Goal: Task Accomplishment & Management: Use online tool/utility

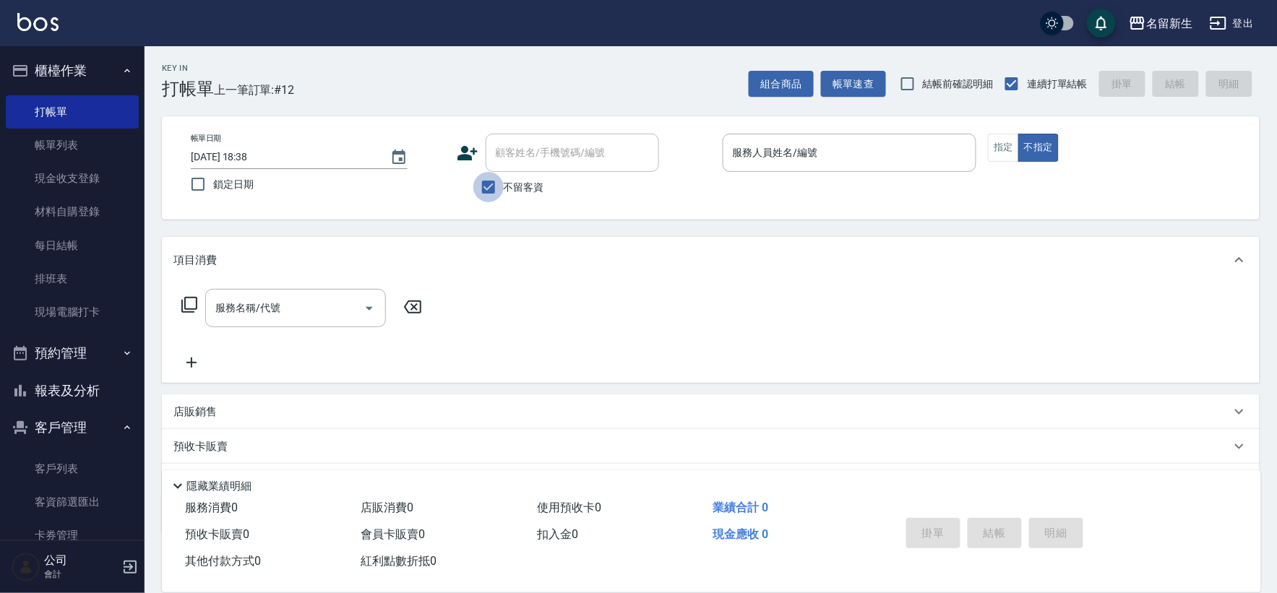
click at [483, 191] on input "不留客資" at bounding box center [488, 187] width 30 height 30
checkbox input "false"
click at [460, 145] on icon at bounding box center [468, 153] width 22 height 22
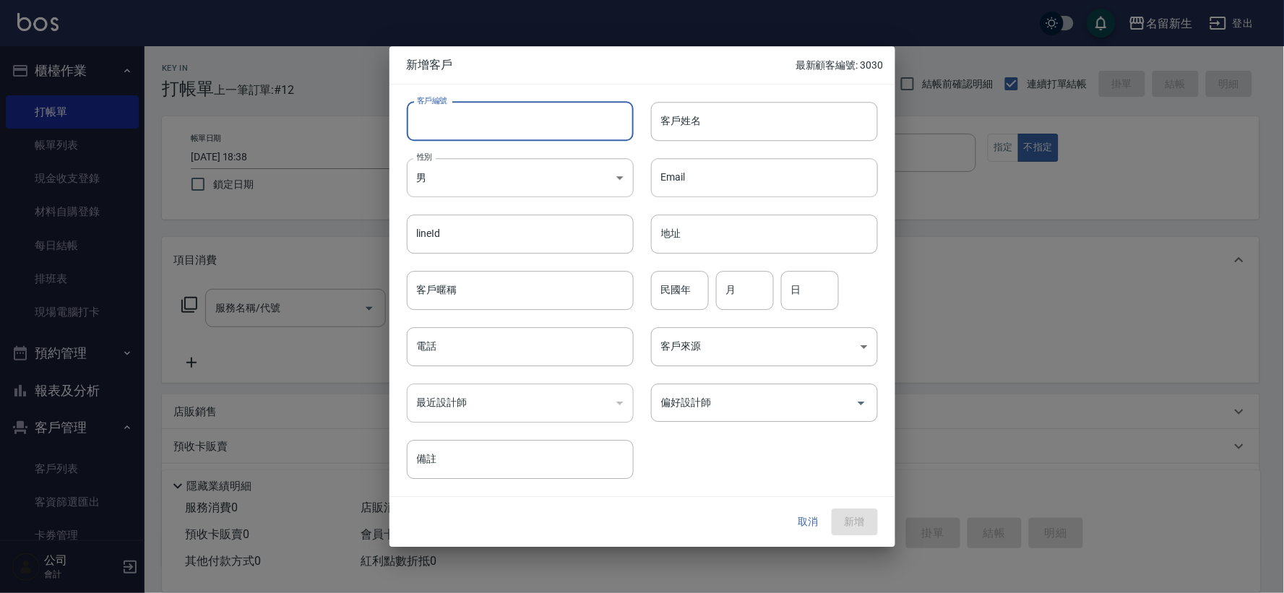
drag, startPoint x: 460, startPoint y: 145, endPoint x: 499, endPoint y: 120, distance: 46.5
click at [499, 120] on input "客戶編號" at bounding box center [520, 121] width 227 height 39
type input "3031"
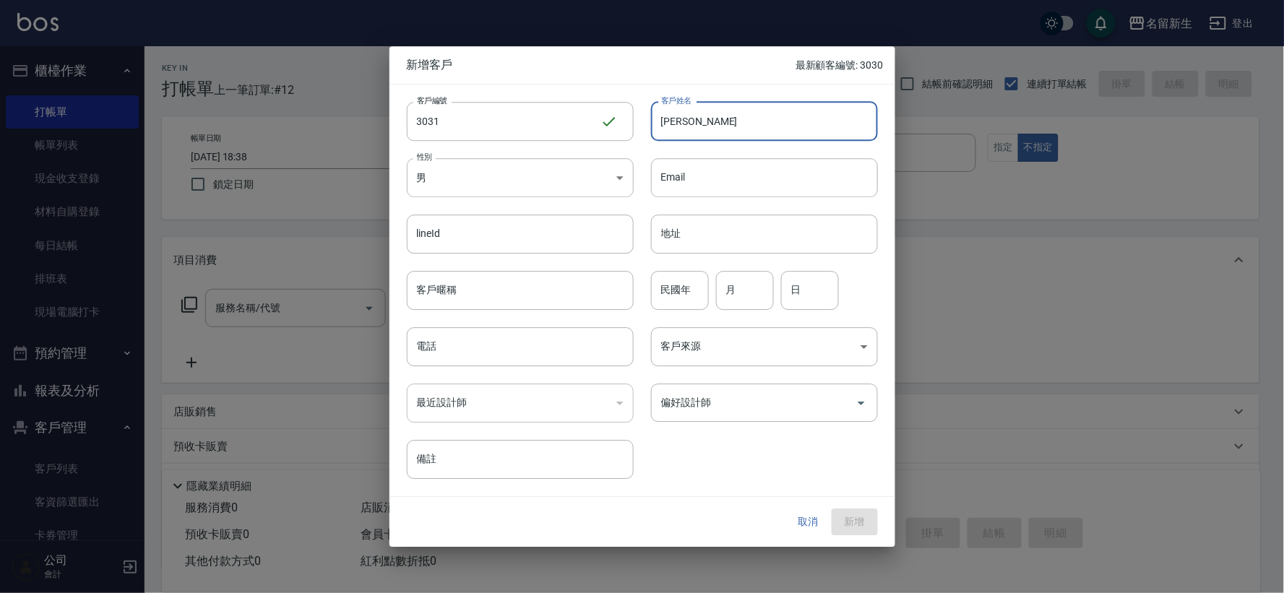
type input "[PERSON_NAME]"
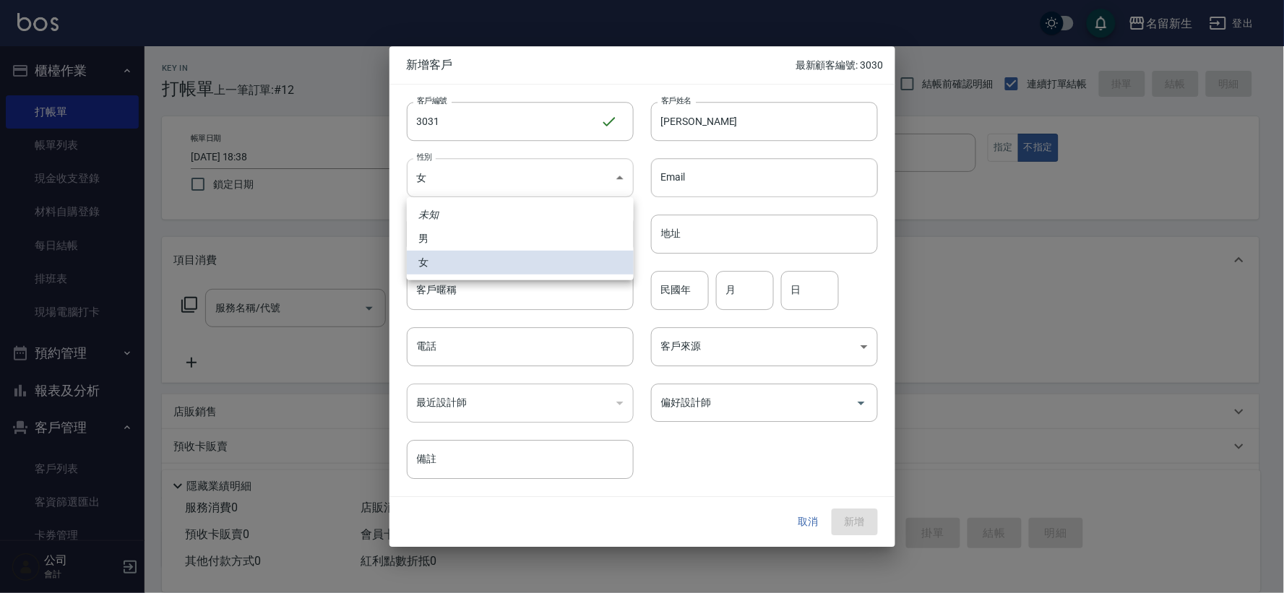
click at [598, 182] on body "名留新生 登出 櫃檯作業 打帳單 帳單列表 現金收支登錄 材料自購登錄 每日結帳 排班表 現場電腦打卡 預約管理 預約管理 單日預約紀錄 單週預約紀錄 報表及…" at bounding box center [642, 352] width 1284 height 705
click at [554, 238] on li "男" at bounding box center [520, 239] width 227 height 24
type input "[DEMOGRAPHIC_DATA]"
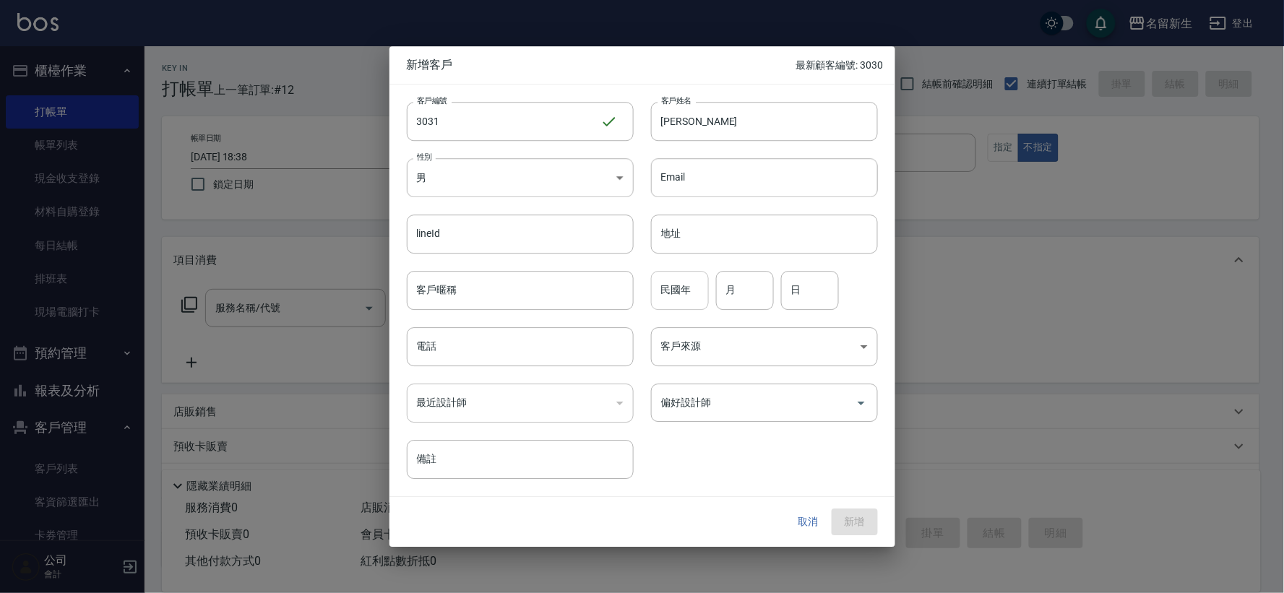
click at [689, 300] on input "民國年" at bounding box center [680, 290] width 58 height 39
type input "85"
type input "10"
type input "29"
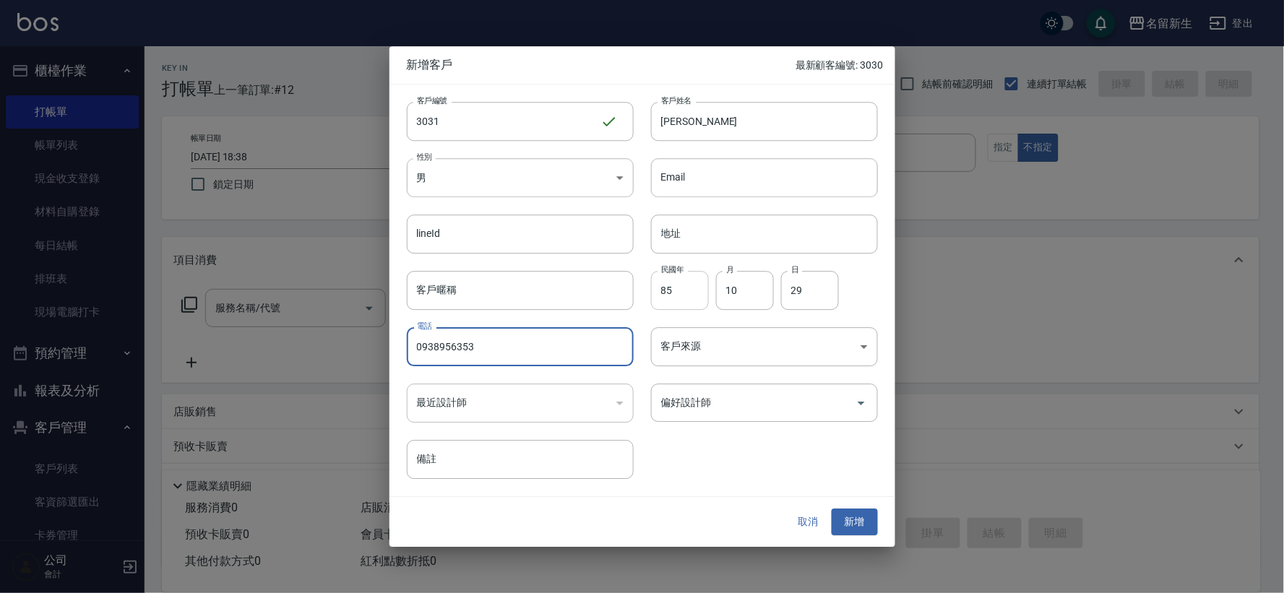
type input "0938956353"
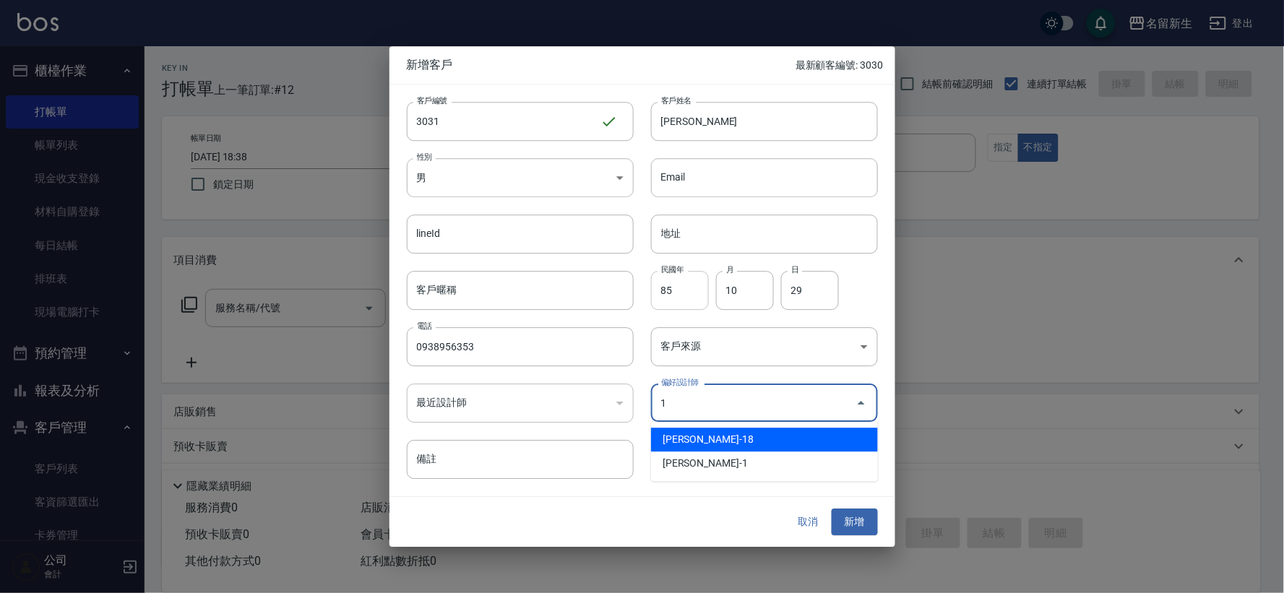
type input "宋彥鑫"
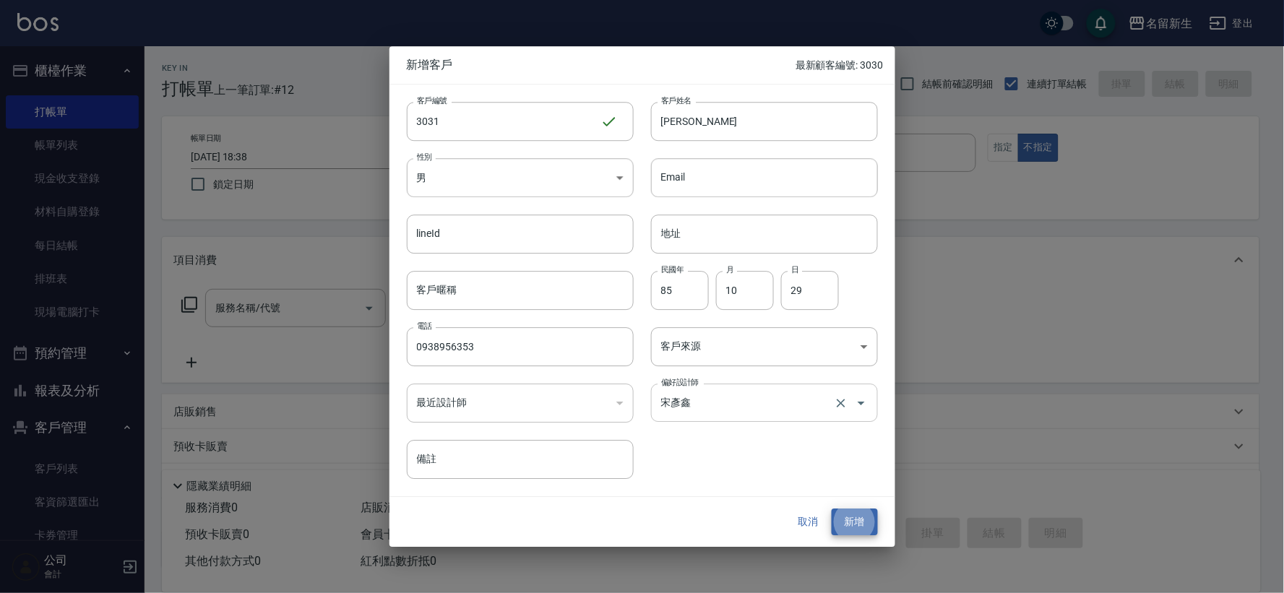
click at [687, 412] on input "宋彥鑫" at bounding box center [744, 402] width 173 height 25
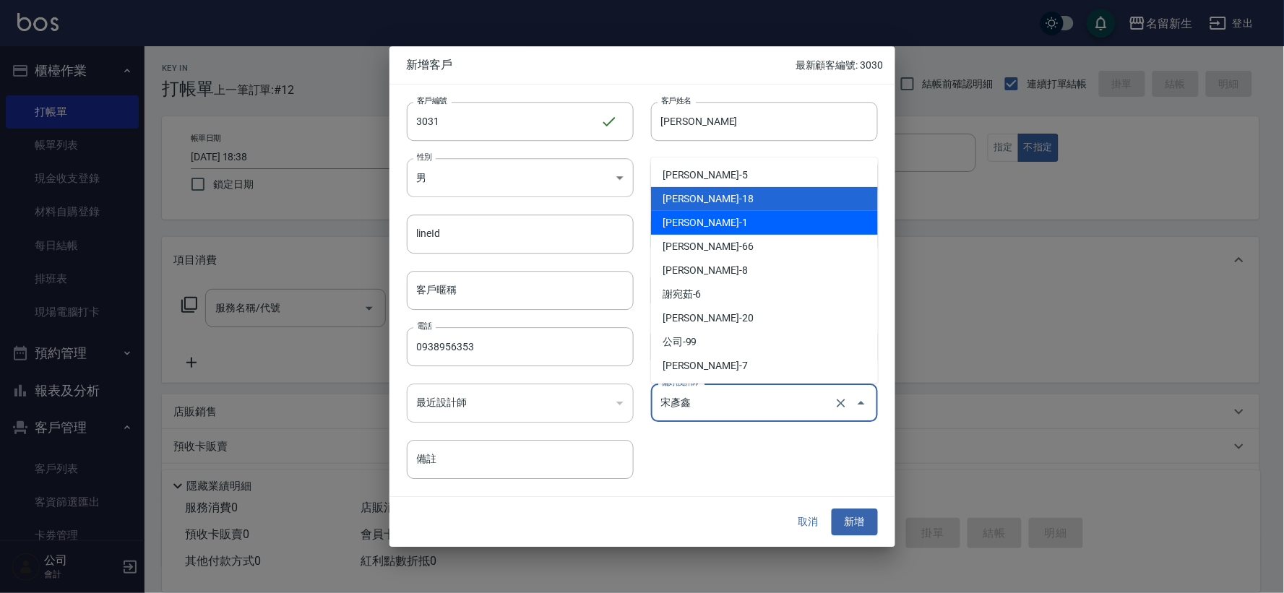
click at [687, 220] on li "[PERSON_NAME]-1" at bounding box center [764, 223] width 227 height 24
type input "王玉芳"
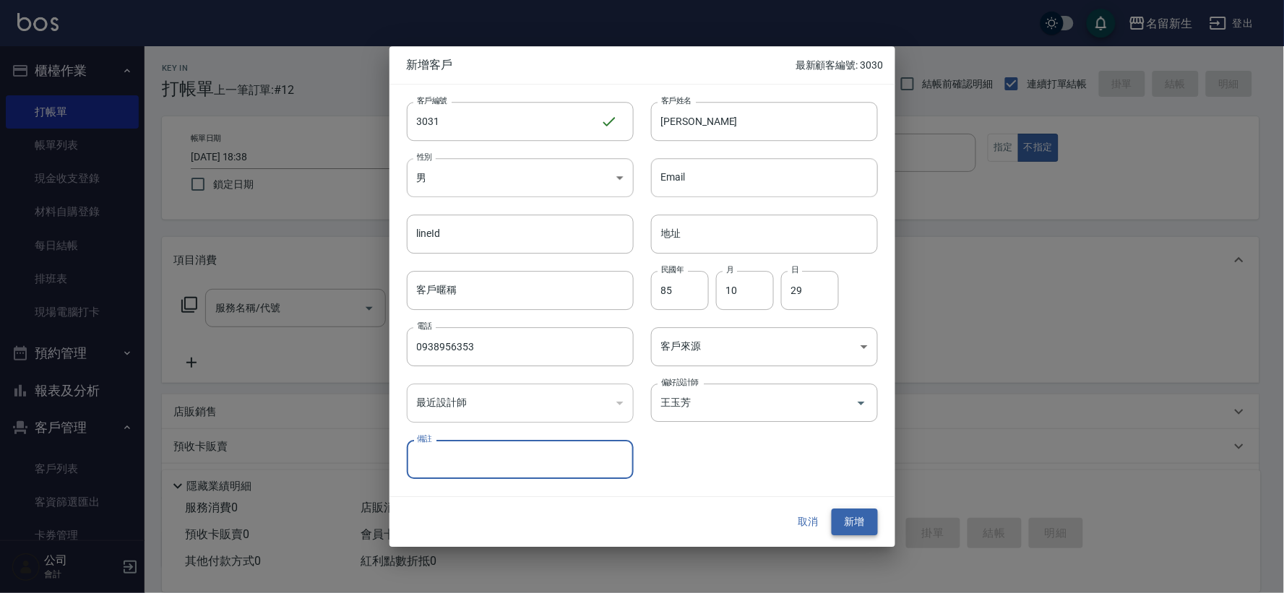
click at [858, 515] on button "新增" at bounding box center [855, 522] width 46 height 27
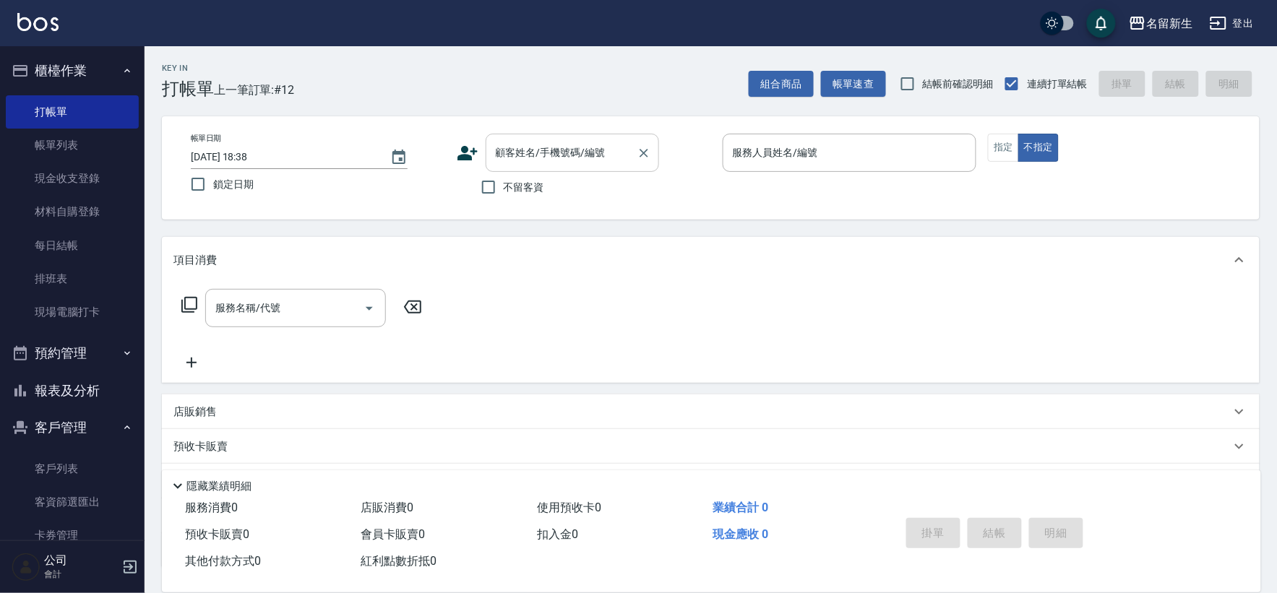
click at [519, 167] on div "顧客姓名/手機號碼/編號" at bounding box center [572, 153] width 173 height 38
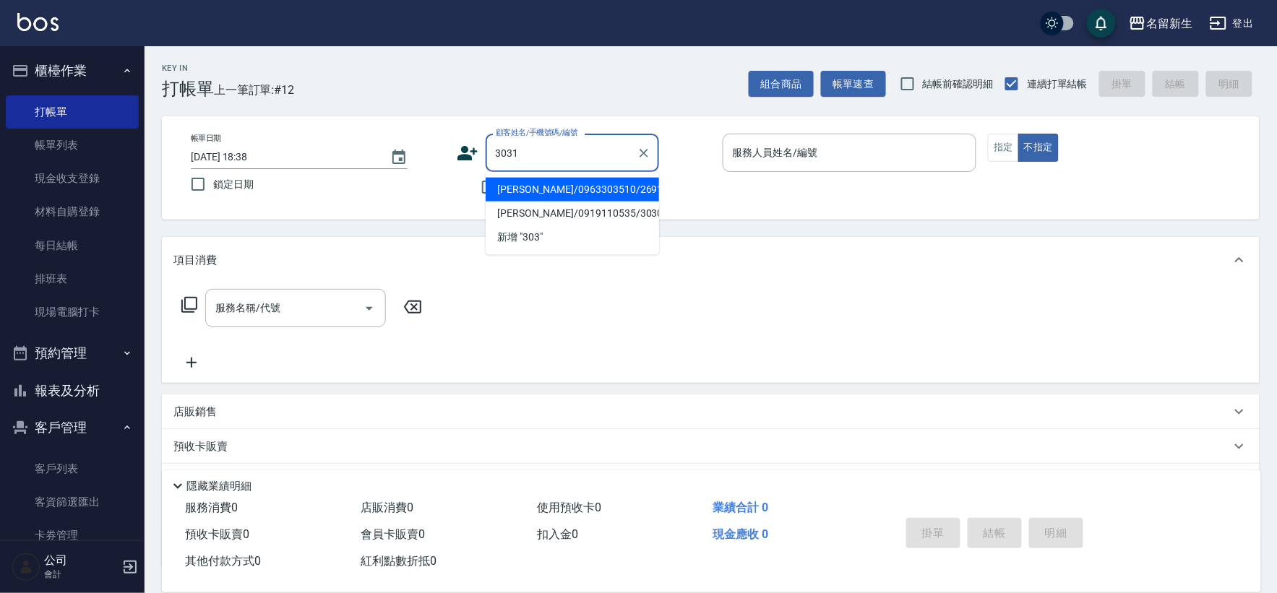
type input "3031"
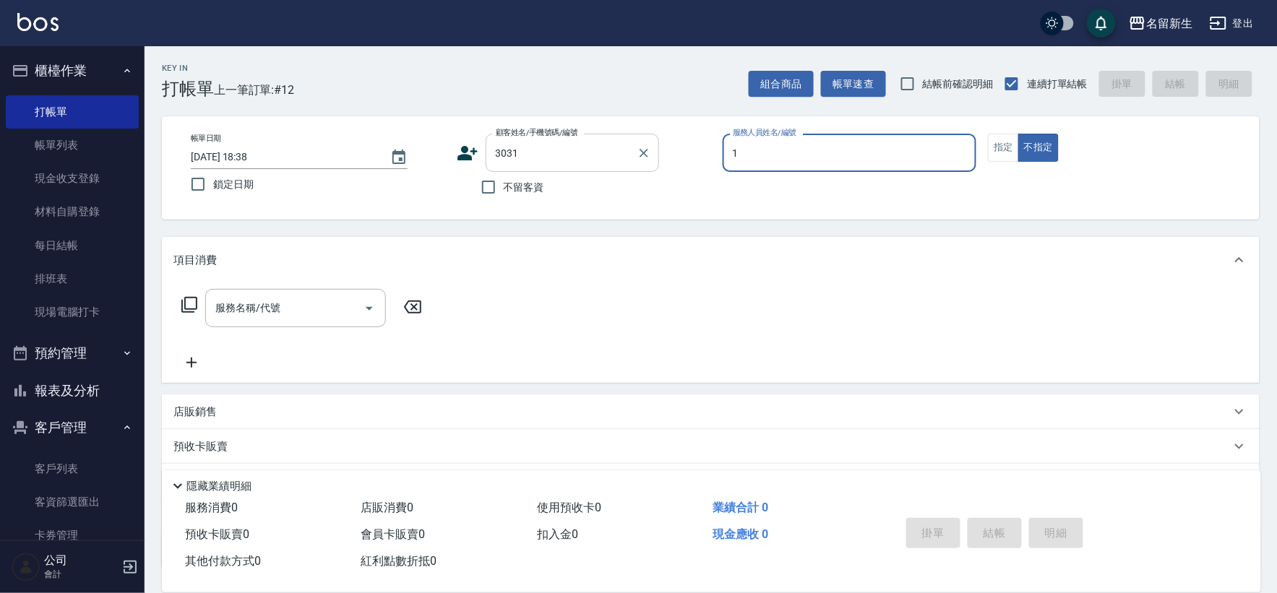
type input "[PERSON_NAME]-1"
type button "false"
type input "21"
type input "[PERSON_NAME]/0938956353/3031"
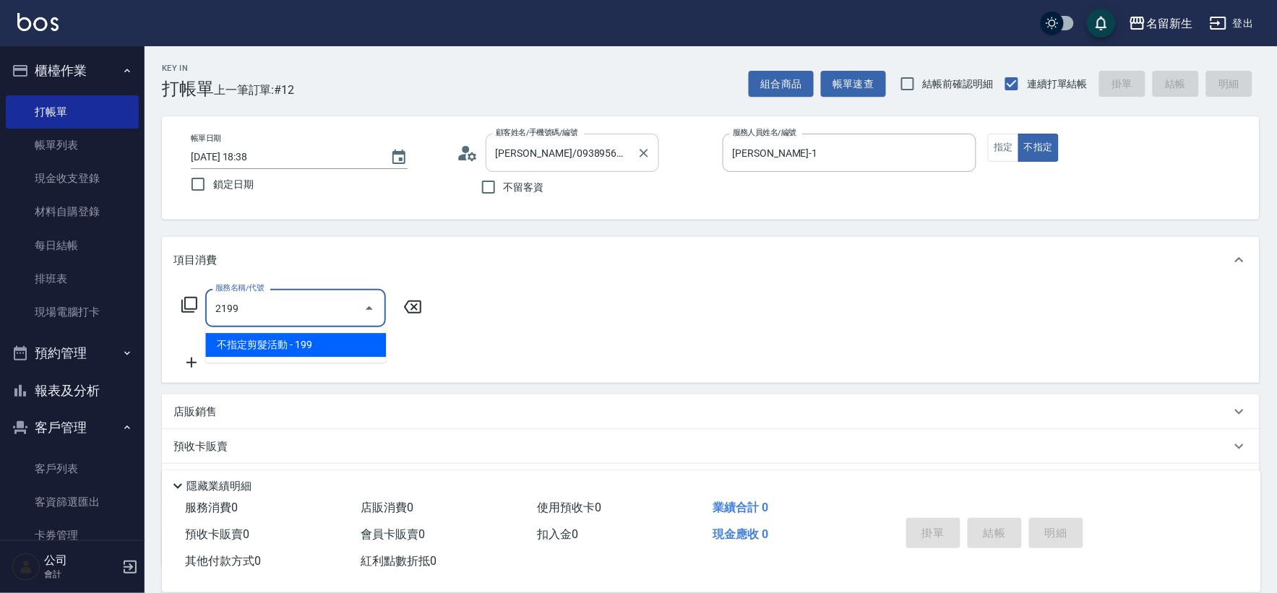
type input "不指定剪髮活動(2199)"
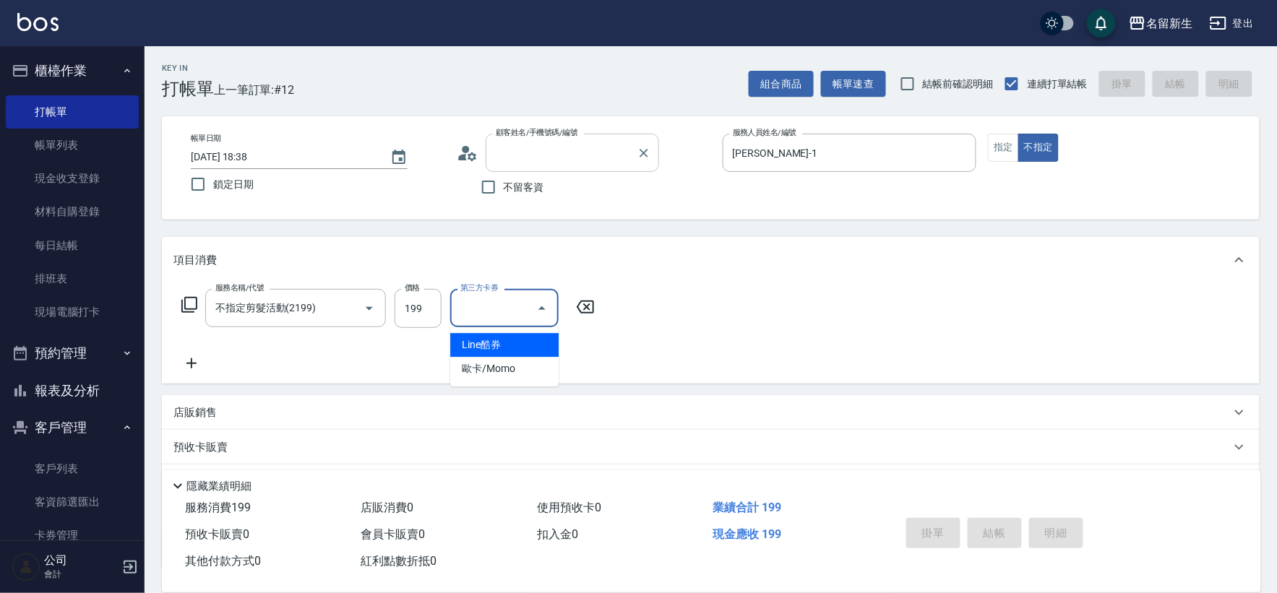
type input "[DATE] 19:51"
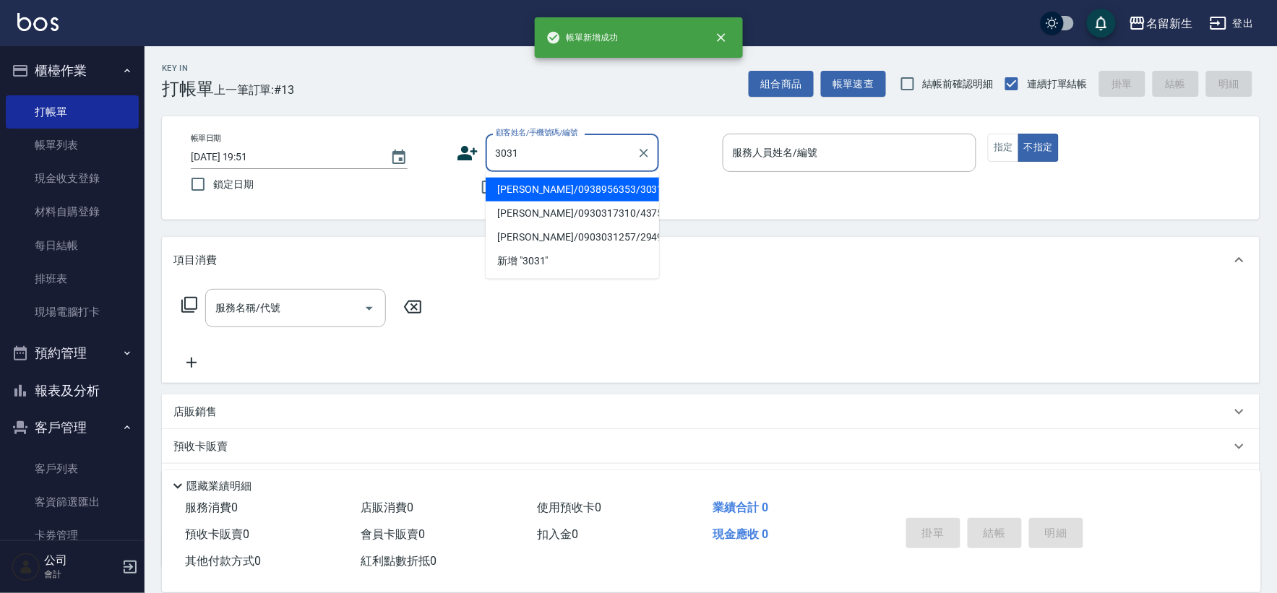
type input "[PERSON_NAME]/0938956353/3031"
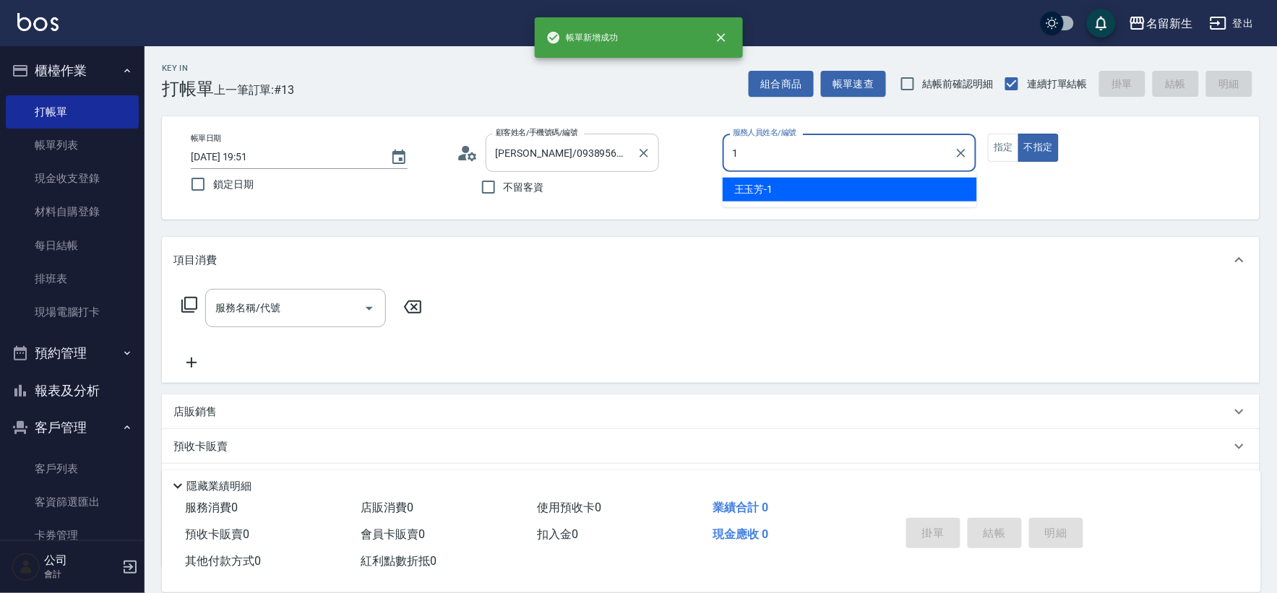
type input "[PERSON_NAME]-1"
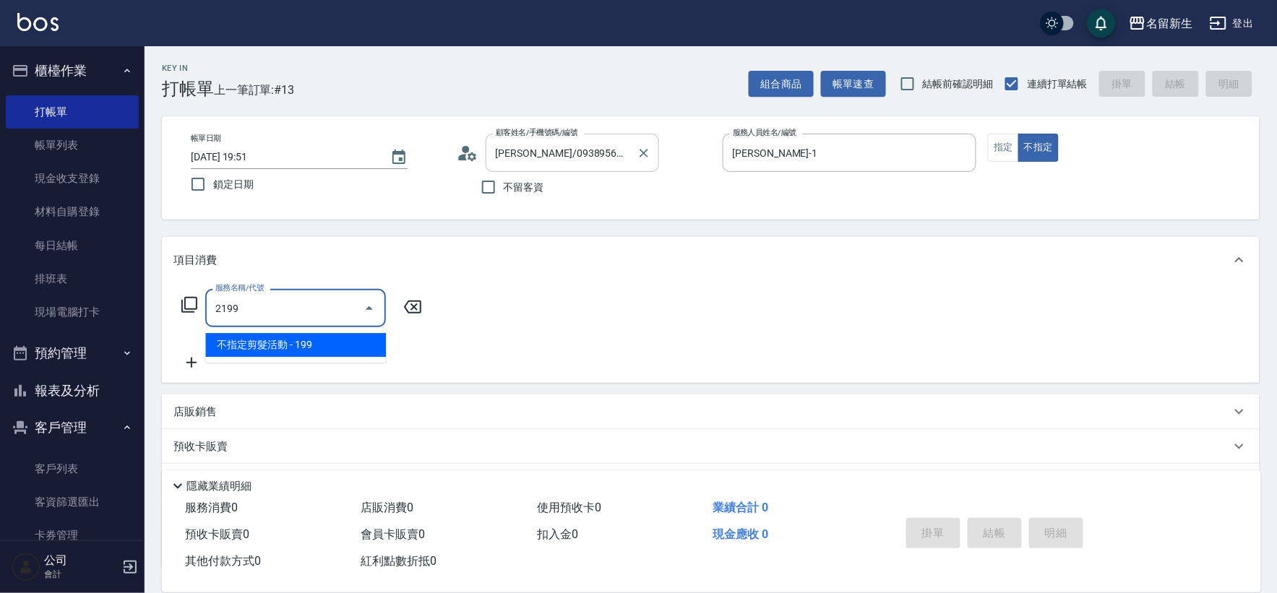
type input "不指定剪髮活動(2199)"
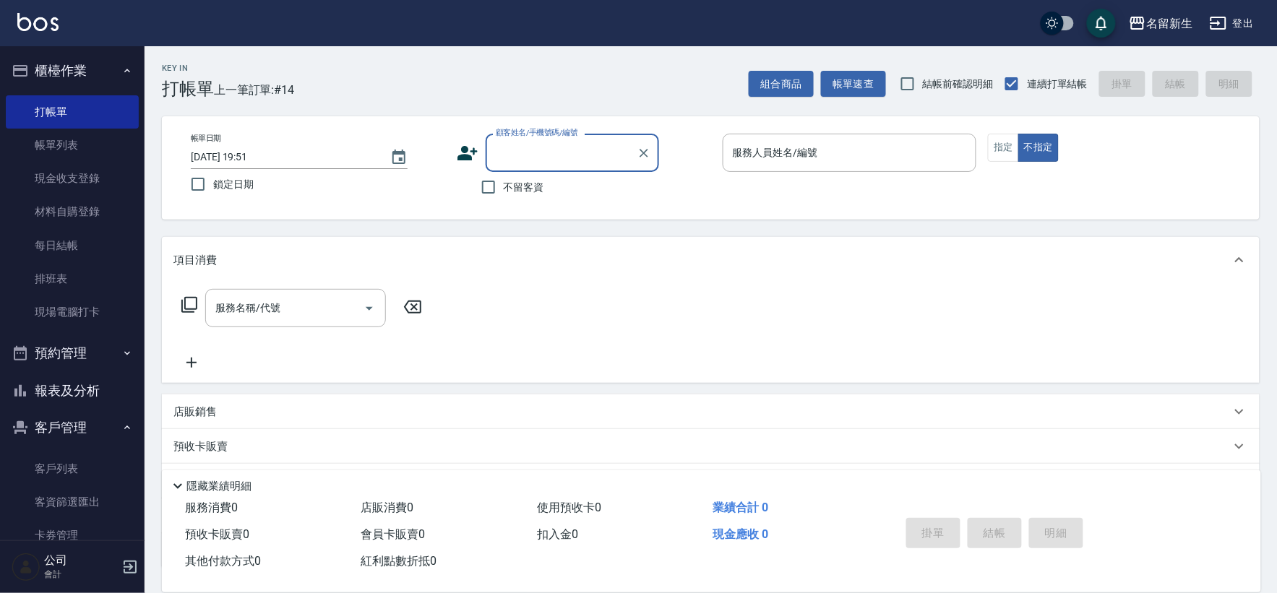
click at [82, 372] on button "報表及分析" at bounding box center [72, 391] width 133 height 38
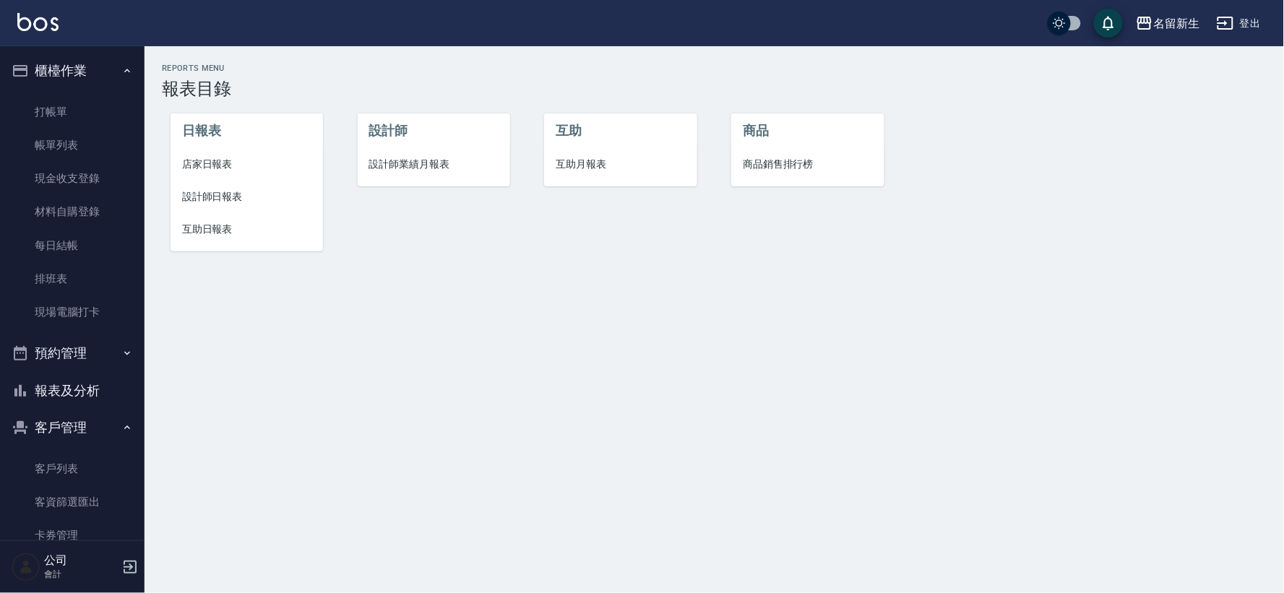
click at [212, 169] on span "店家日報表" at bounding box center [246, 164] width 129 height 15
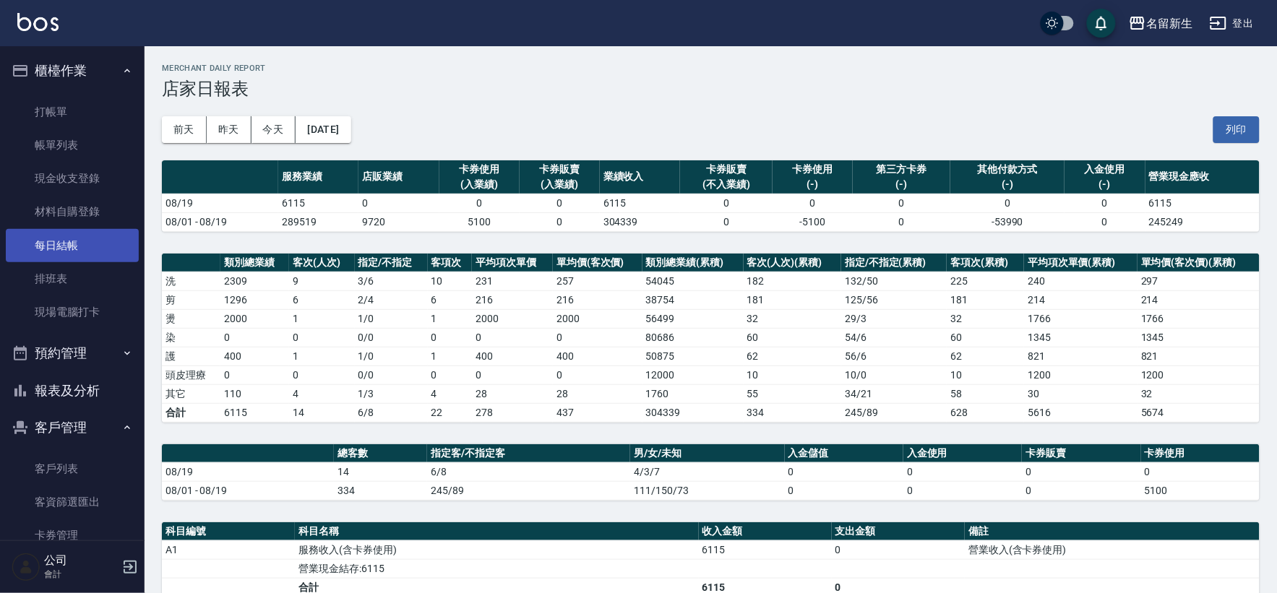
click at [74, 247] on link "每日結帳" at bounding box center [72, 245] width 133 height 33
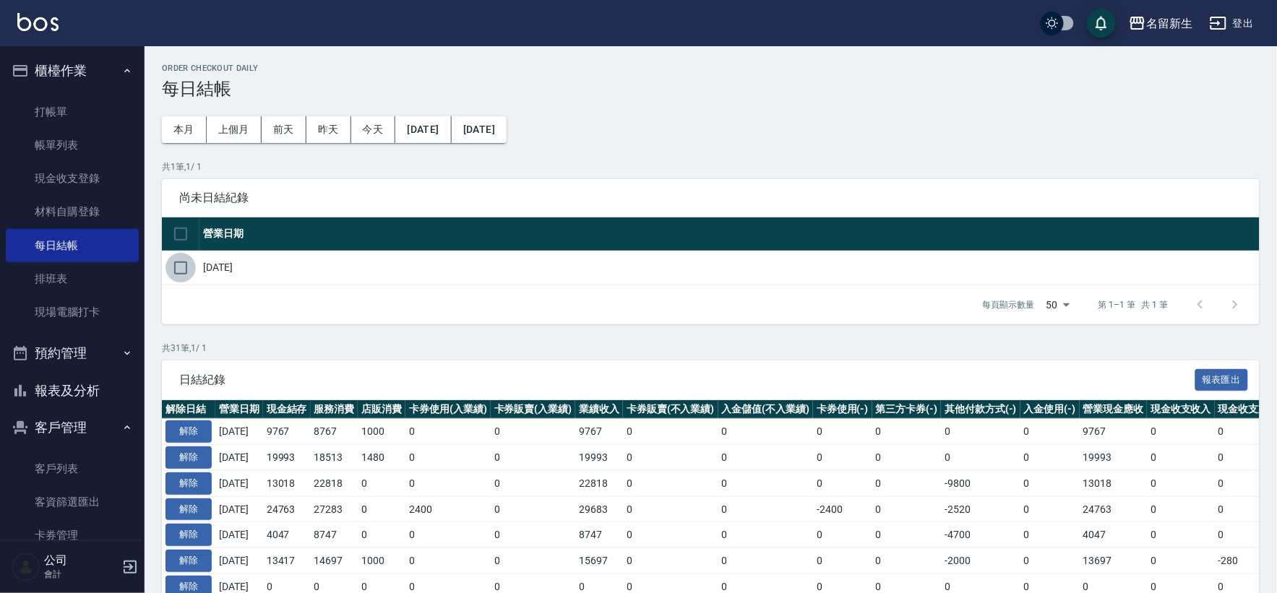
click at [171, 268] on input "checkbox" at bounding box center [180, 268] width 30 height 30
checkbox input "true"
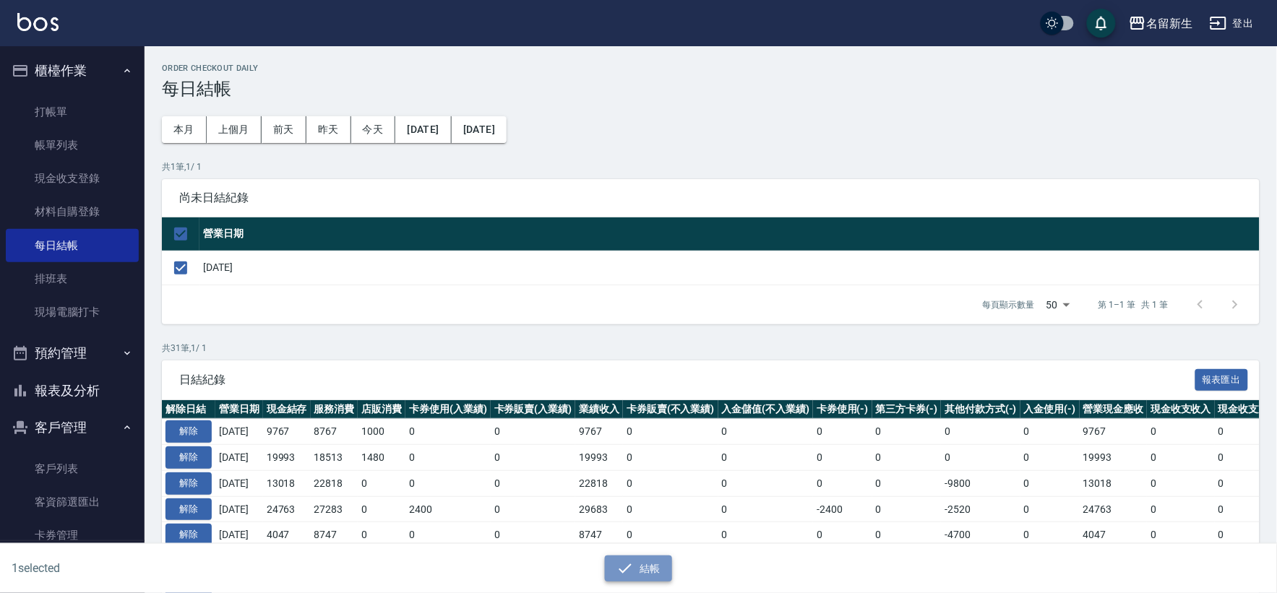
click at [630, 562] on icon "button" at bounding box center [624, 568] width 17 height 17
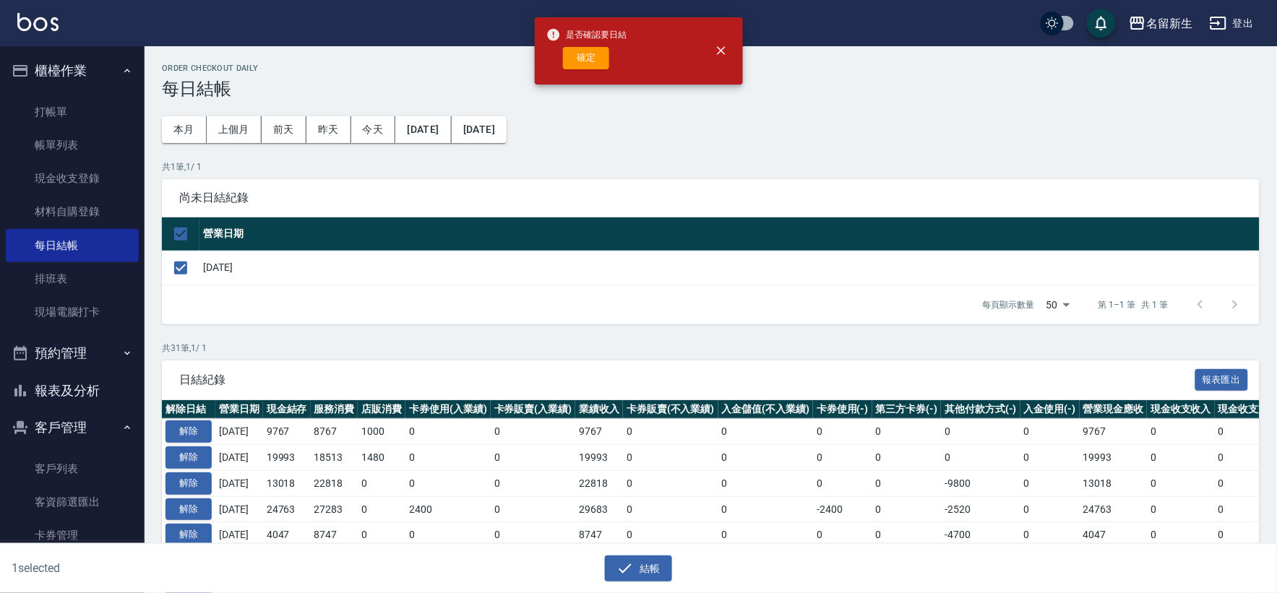
click at [611, 44] on div "是否確認要日結 確定" at bounding box center [586, 51] width 81 height 59
click at [608, 48] on button "確定" at bounding box center [586, 58] width 46 height 22
checkbox input "false"
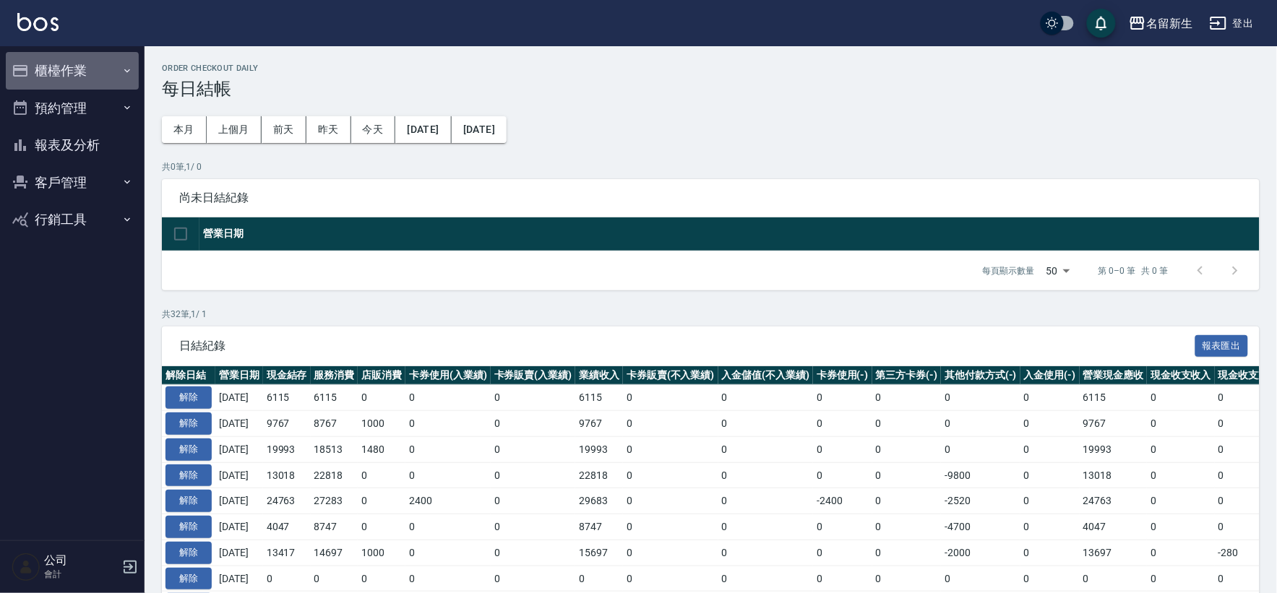
click at [85, 66] on button "櫃檯作業" at bounding box center [72, 71] width 133 height 38
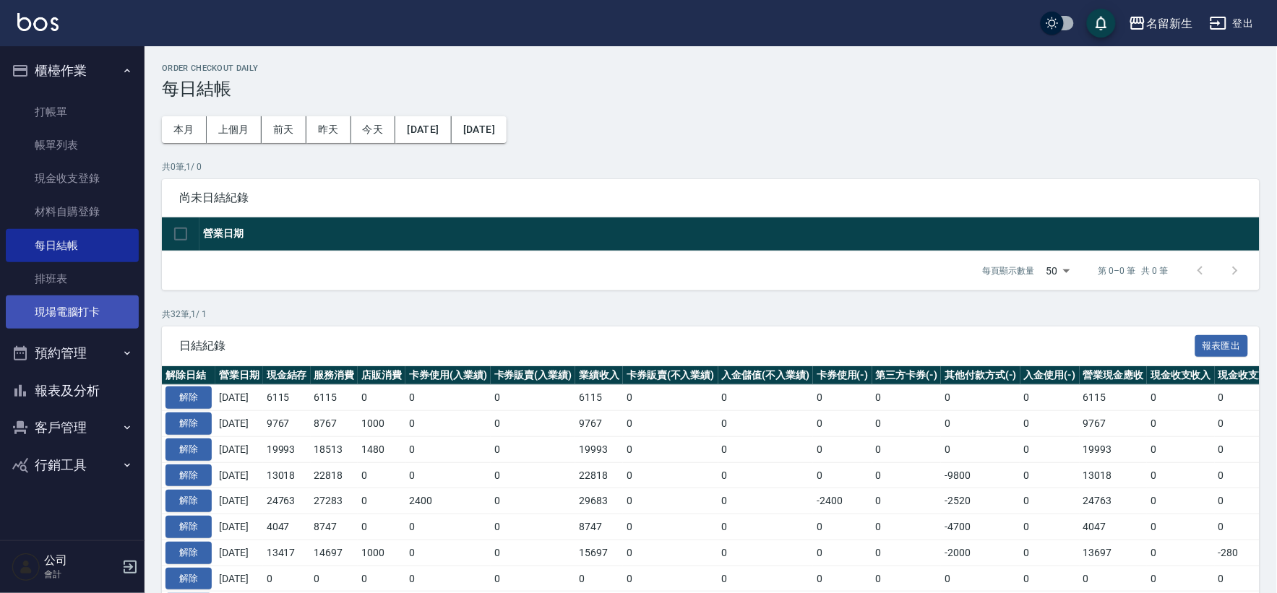
click at [59, 316] on link "現場電腦打卡" at bounding box center [72, 312] width 133 height 33
